Goal: Transaction & Acquisition: Purchase product/service

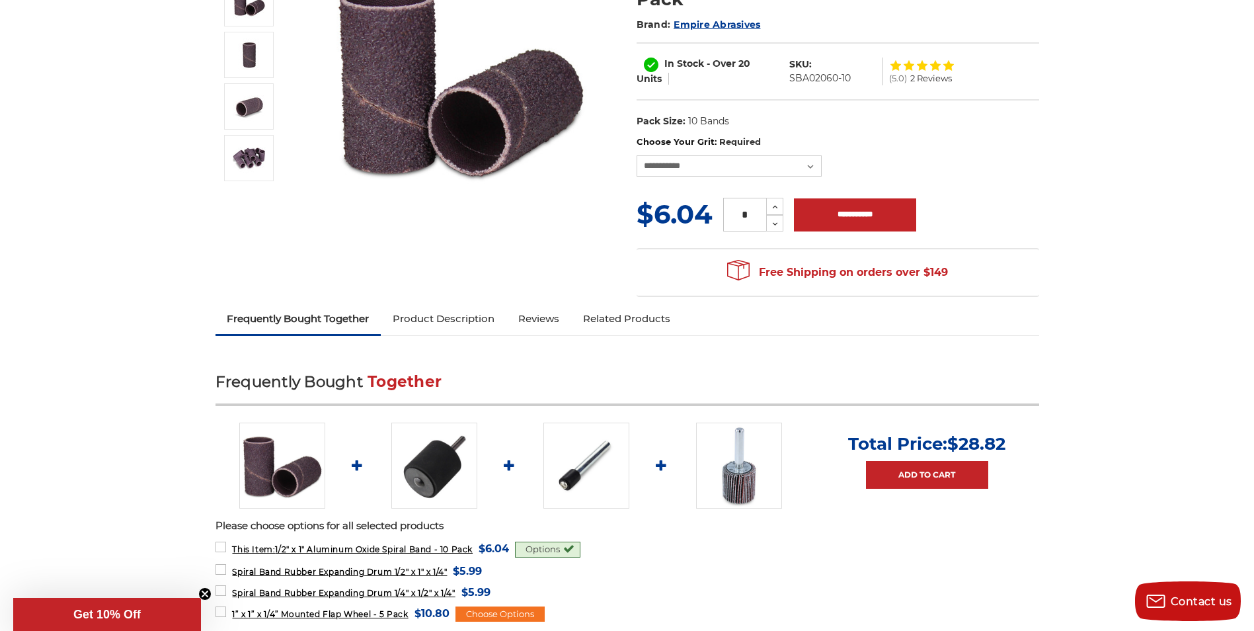
scroll to position [264, 0]
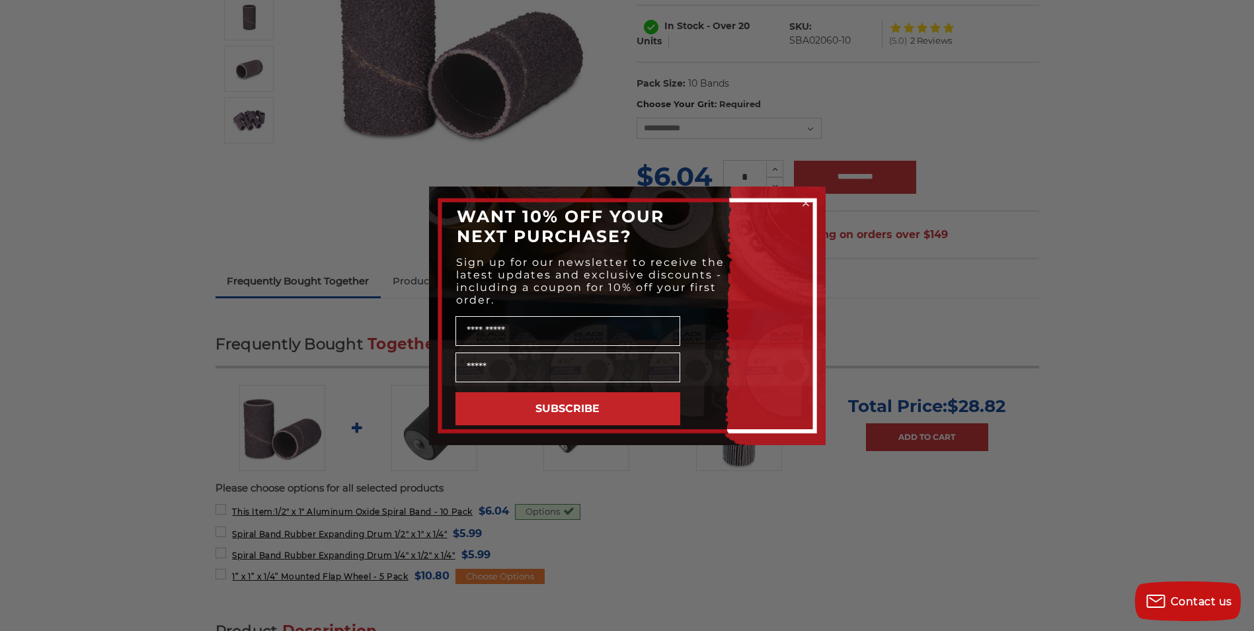
click at [136, 268] on div "Close dialog WANT 10% OFF YOUR NEXT PURCHASE? Sign up for our newsletter to rec…" at bounding box center [627, 315] width 1254 height 631
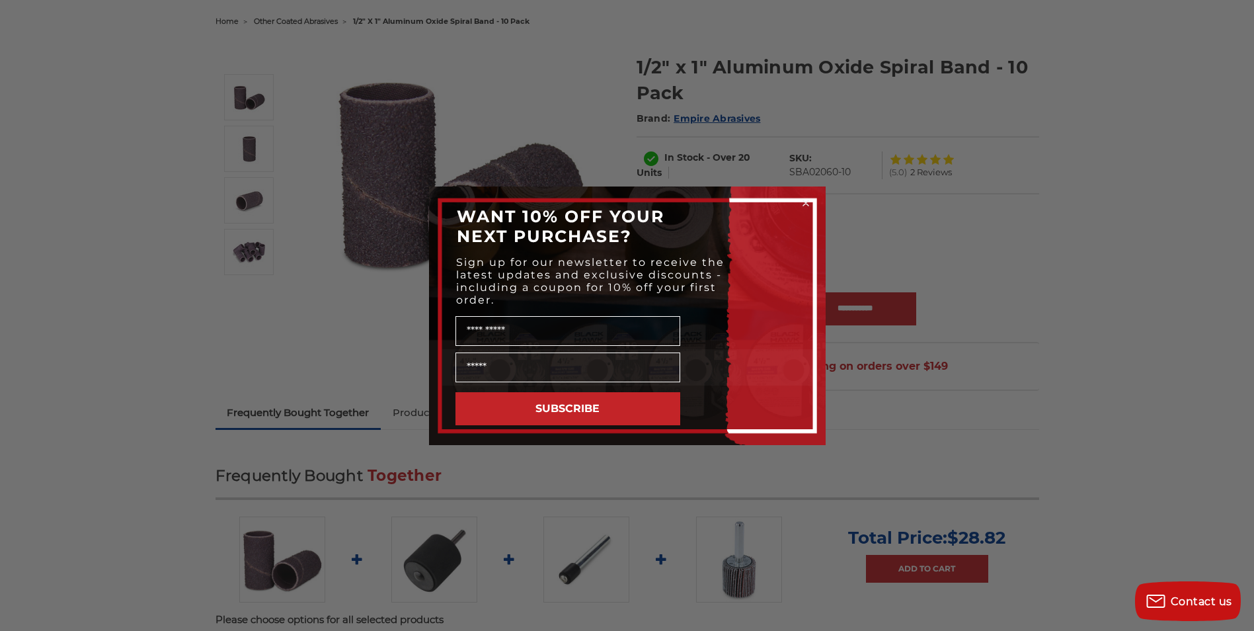
scroll to position [0, 0]
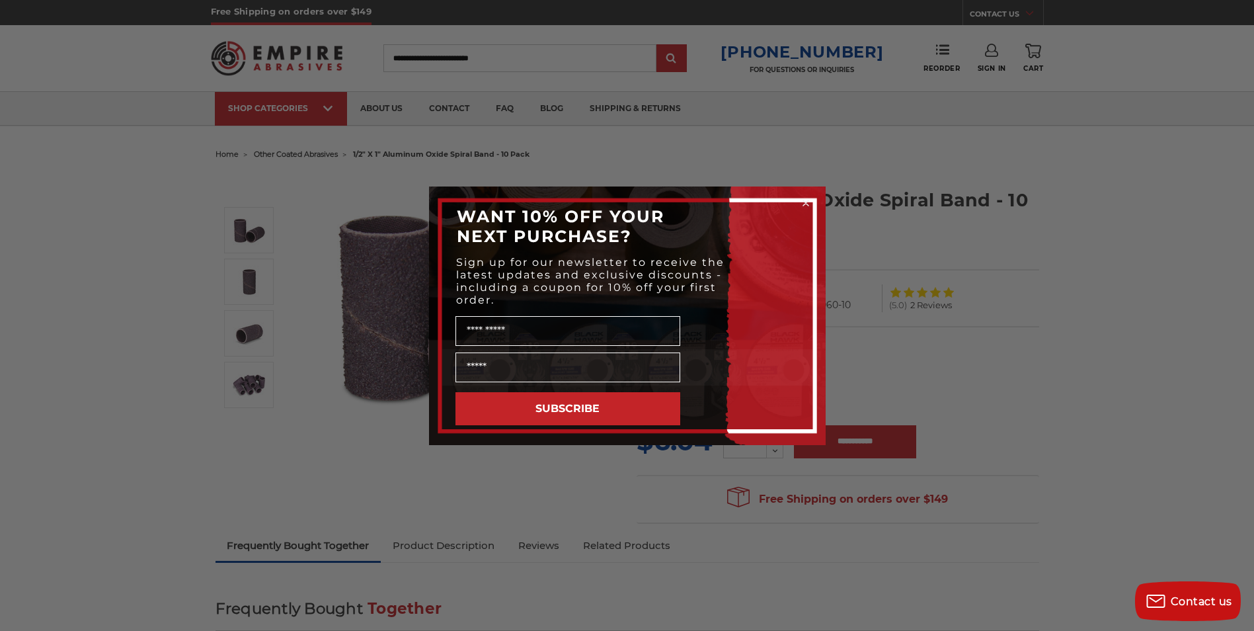
click at [804, 202] on icon "Close dialog" at bounding box center [805, 202] width 5 height 5
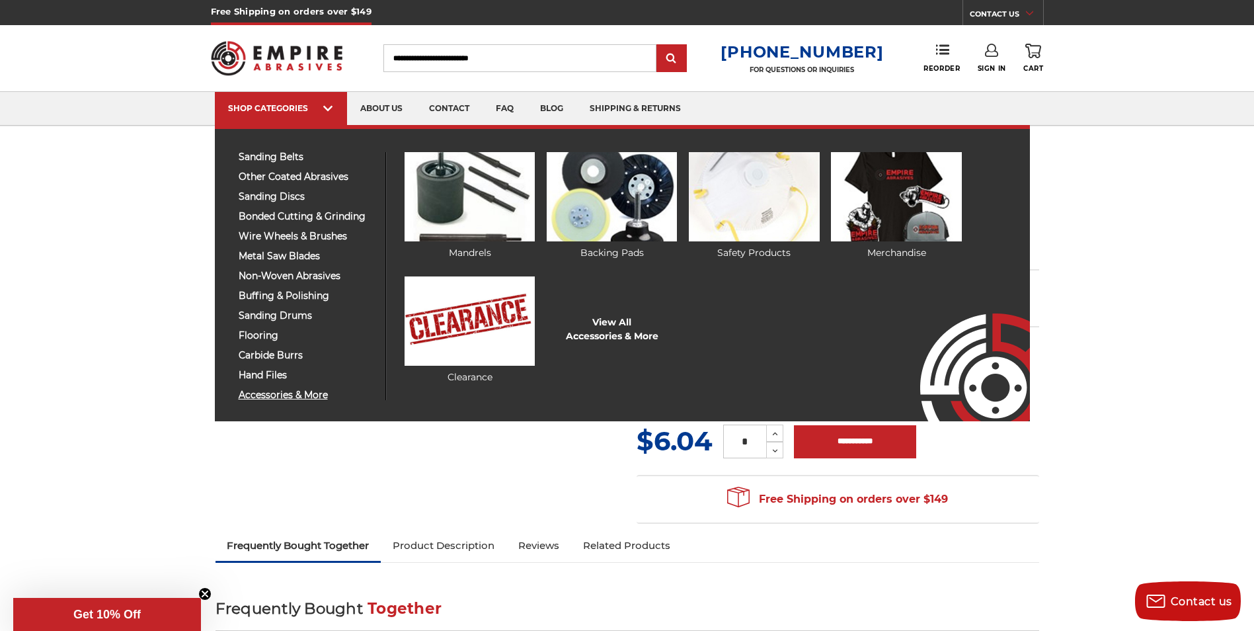
click at [312, 393] on span "accessories & more" at bounding box center [307, 395] width 137 height 10
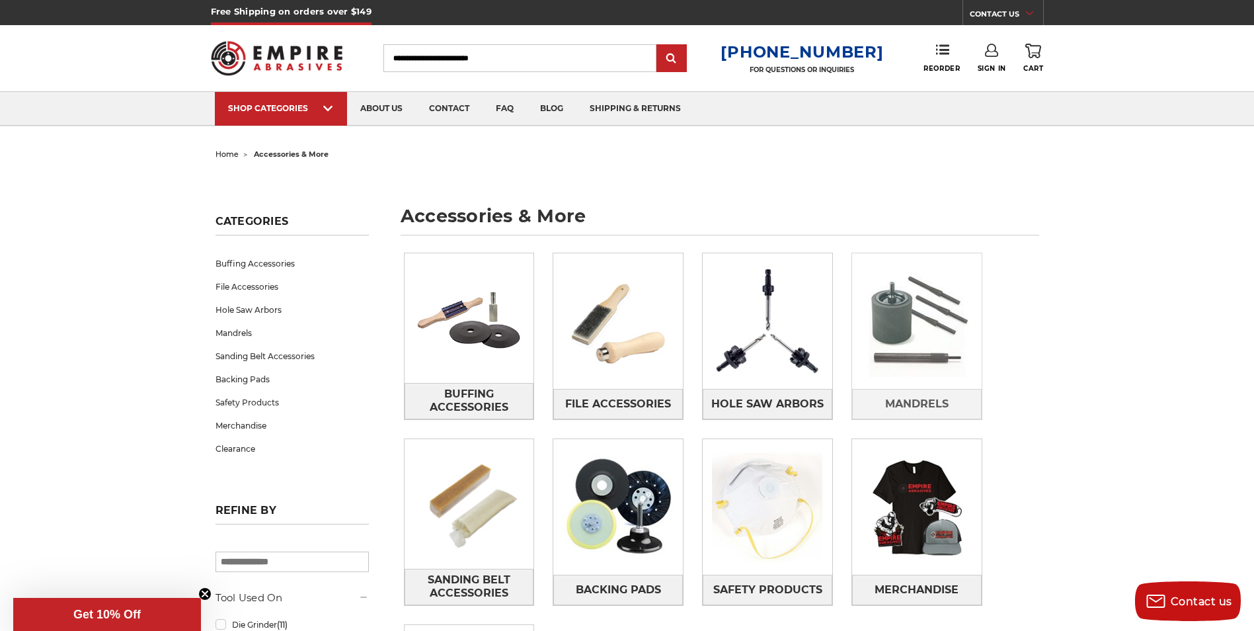
click at [901, 344] on img at bounding box center [917, 321] width 130 height 130
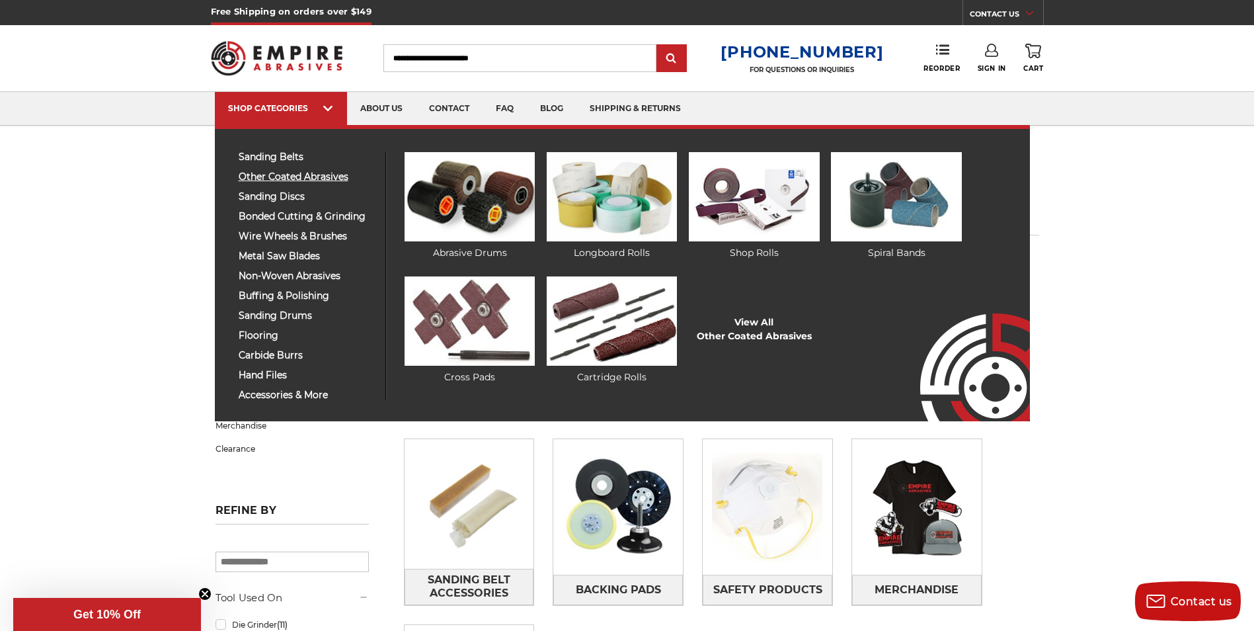
click at [323, 174] on span "other coated abrasives" at bounding box center [307, 177] width 137 height 10
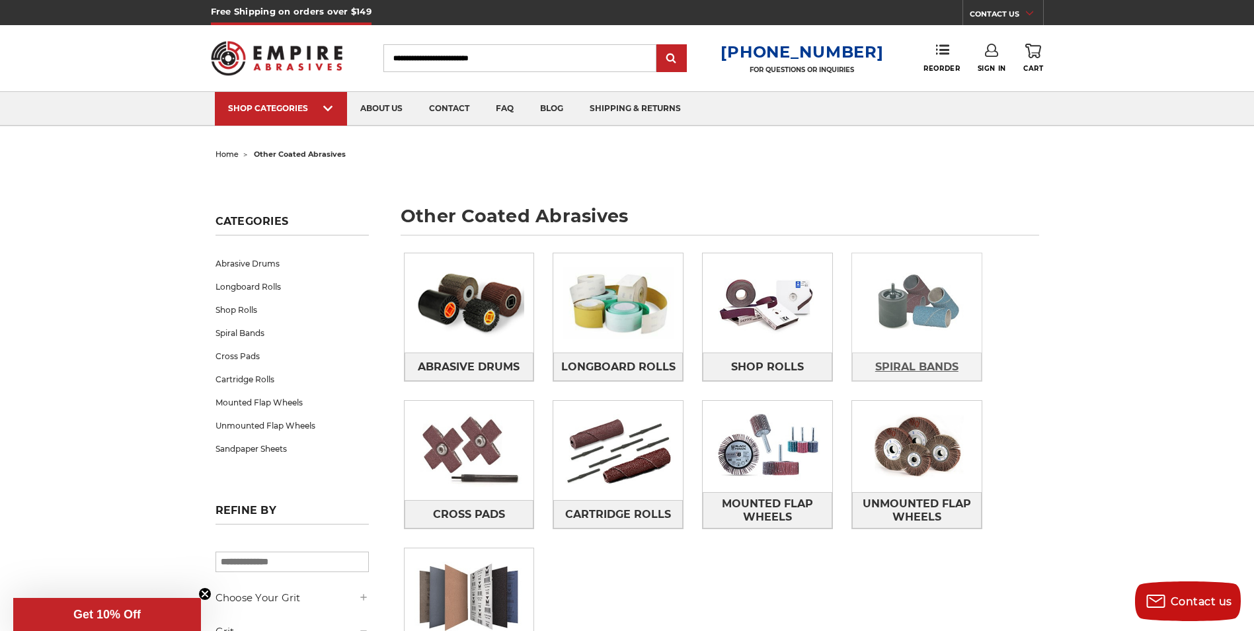
click at [917, 362] on span "Spiral Bands" at bounding box center [916, 367] width 83 height 22
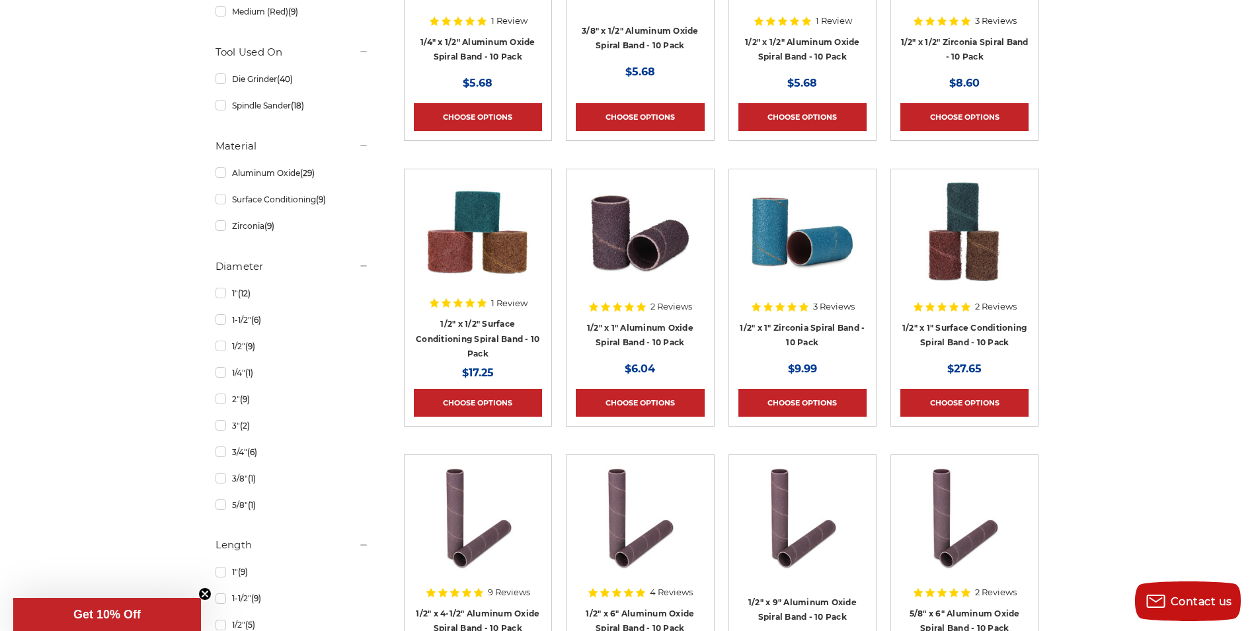
scroll to position [397, 0]
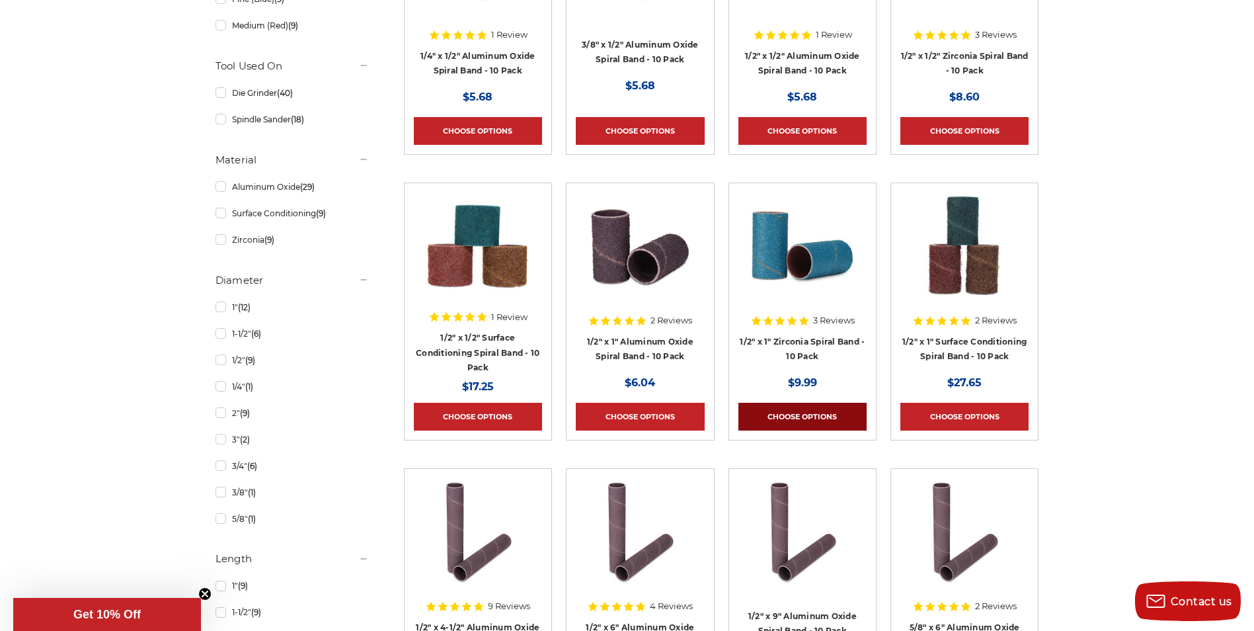
click at [817, 408] on link "Choose Options" at bounding box center [802, 417] width 128 height 28
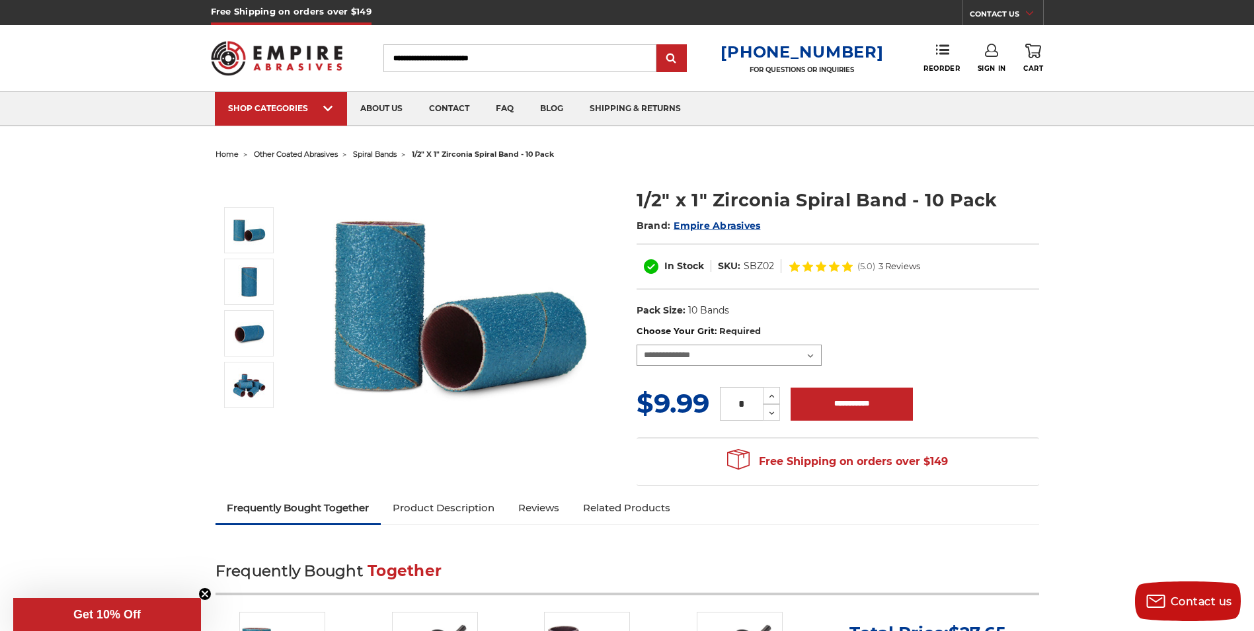
click at [808, 354] on select "**********" at bounding box center [728, 354] width 185 height 21
